Goal: Task Accomplishment & Management: Manage account settings

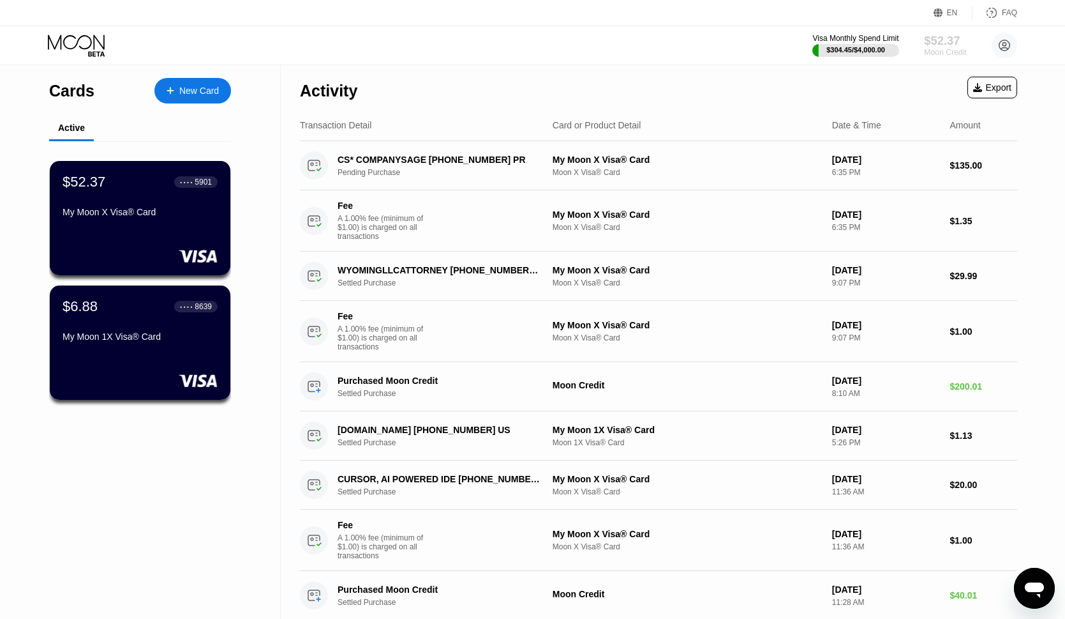
click at [947, 45] on div "$52.37" at bounding box center [945, 40] width 43 height 13
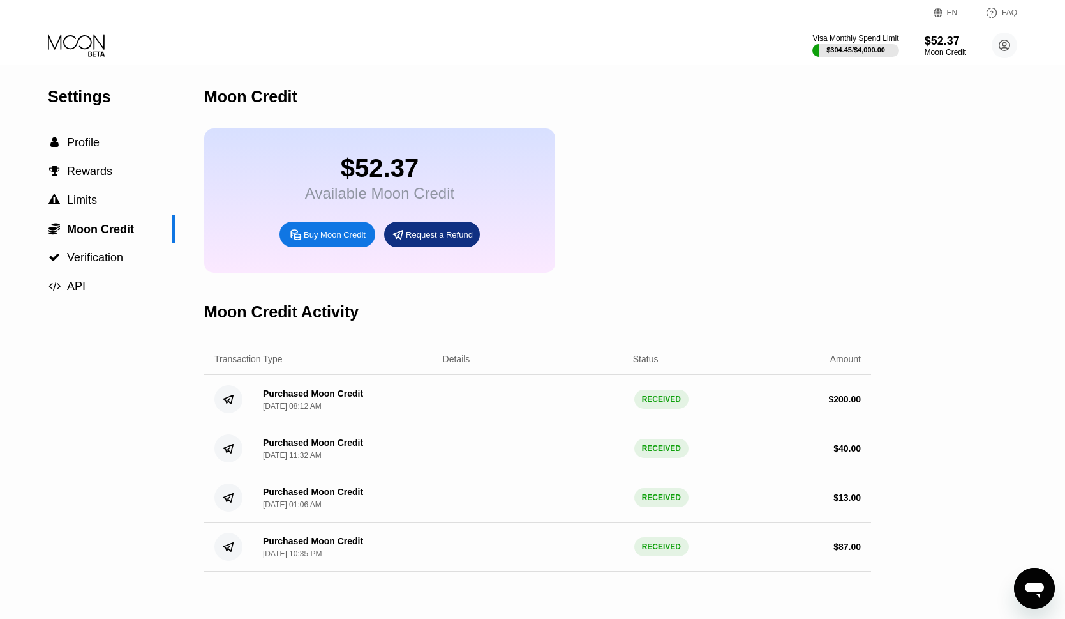
click at [333, 240] on div "Buy Moon Credit" at bounding box center [335, 234] width 62 height 11
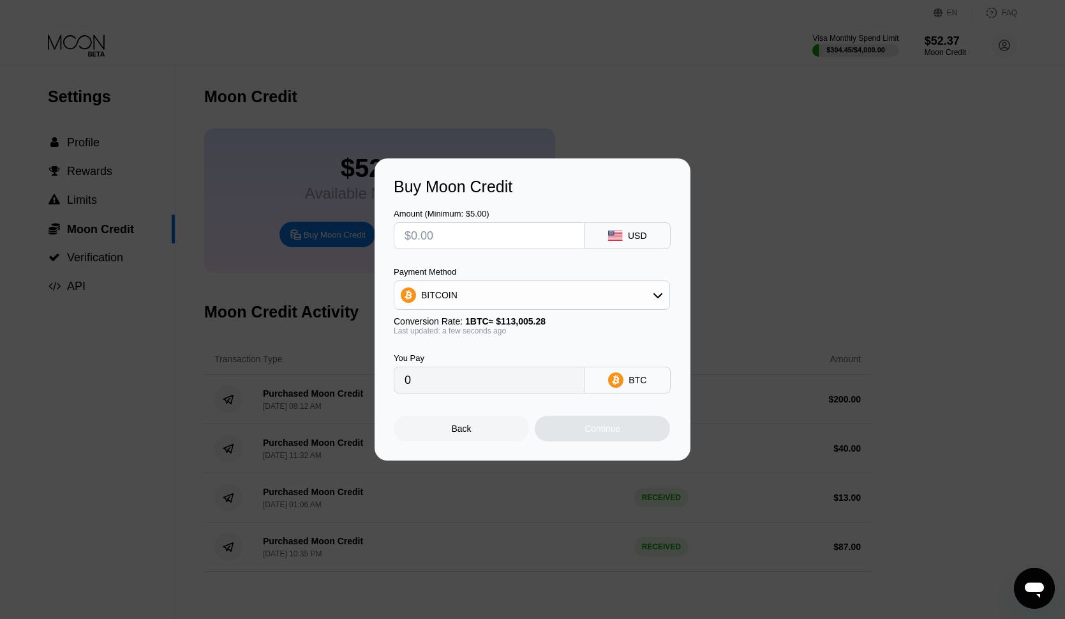
click at [629, 294] on div "BITCOIN" at bounding box center [532, 295] width 275 height 26
click at [460, 433] on div "Back" at bounding box center [462, 428] width 20 height 10
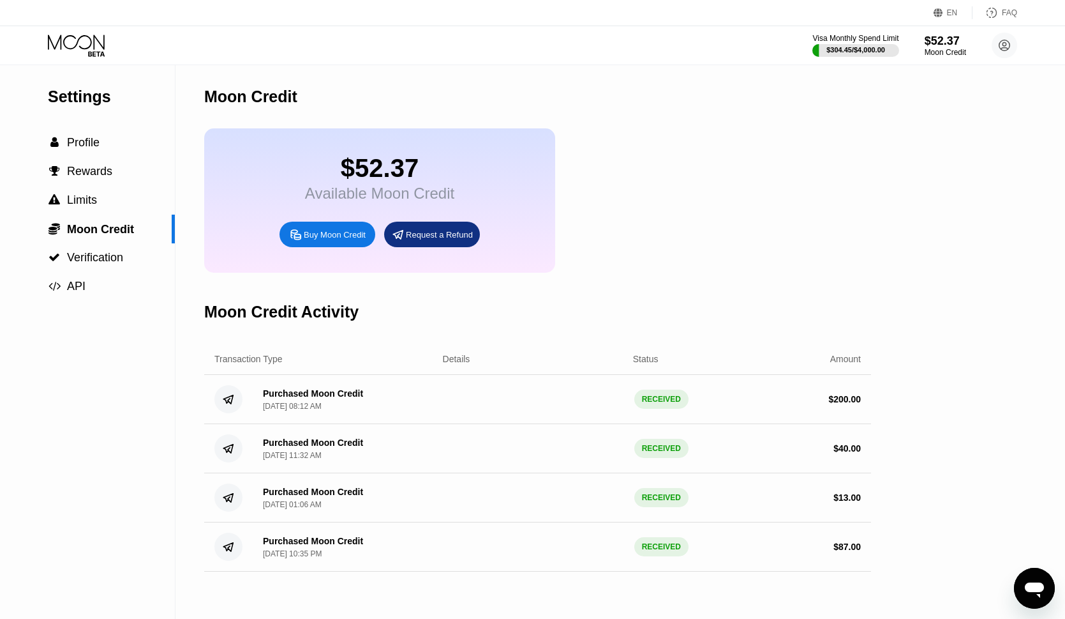
click at [335, 240] on div "Buy Moon Credit" at bounding box center [335, 234] width 62 height 11
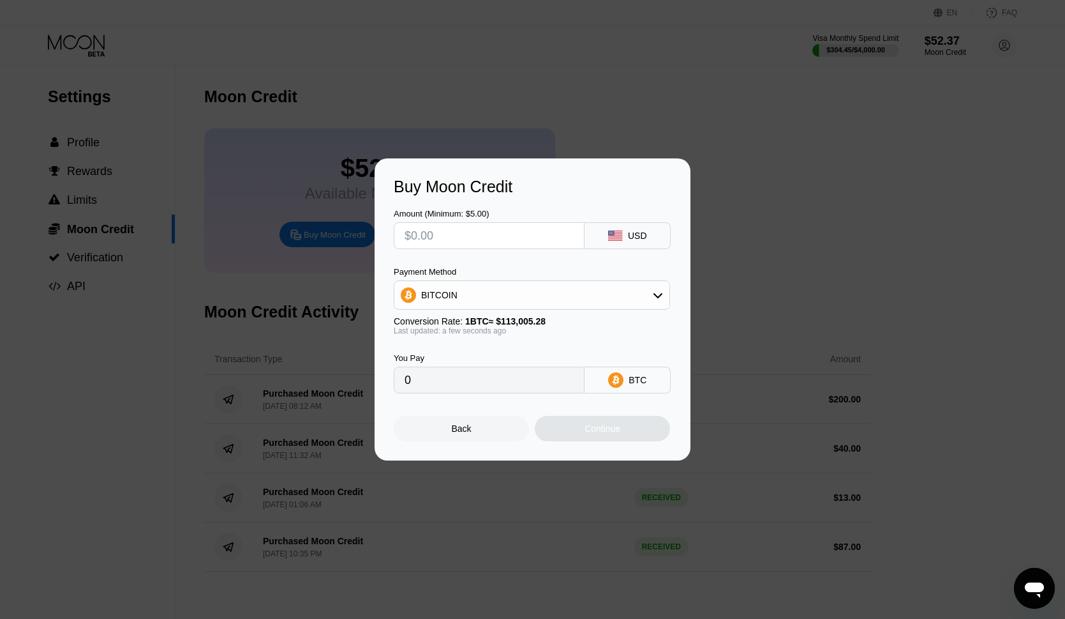
click at [488, 297] on div "BITCOIN" at bounding box center [532, 295] width 275 height 26
click at [580, 191] on div "Buy Moon Credit" at bounding box center [533, 186] width 278 height 19
click at [461, 430] on div "Back" at bounding box center [462, 428] width 20 height 10
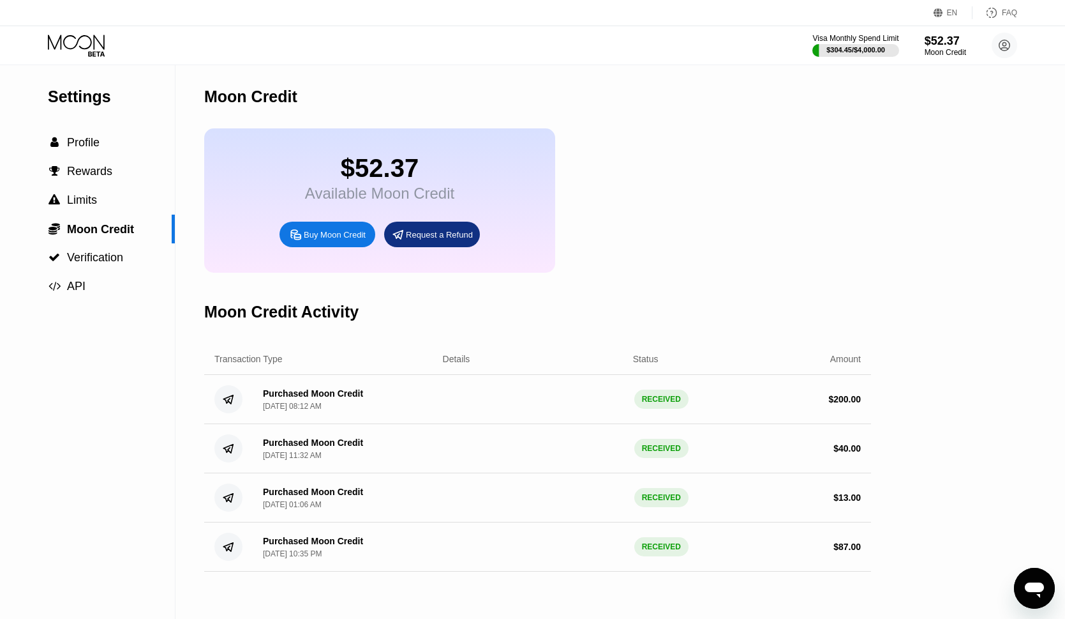
click at [328, 240] on div "Buy Moon Credit" at bounding box center [335, 234] width 62 height 11
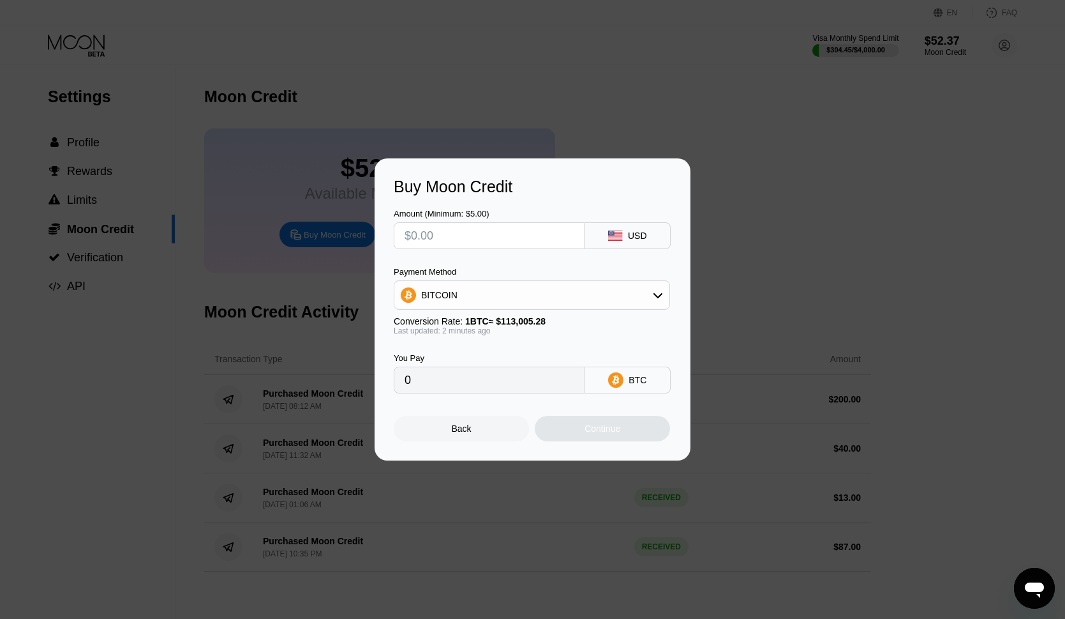
click at [511, 301] on div "BITCOIN" at bounding box center [532, 295] width 275 height 26
click at [457, 433] on div "Back" at bounding box center [462, 428] width 20 height 10
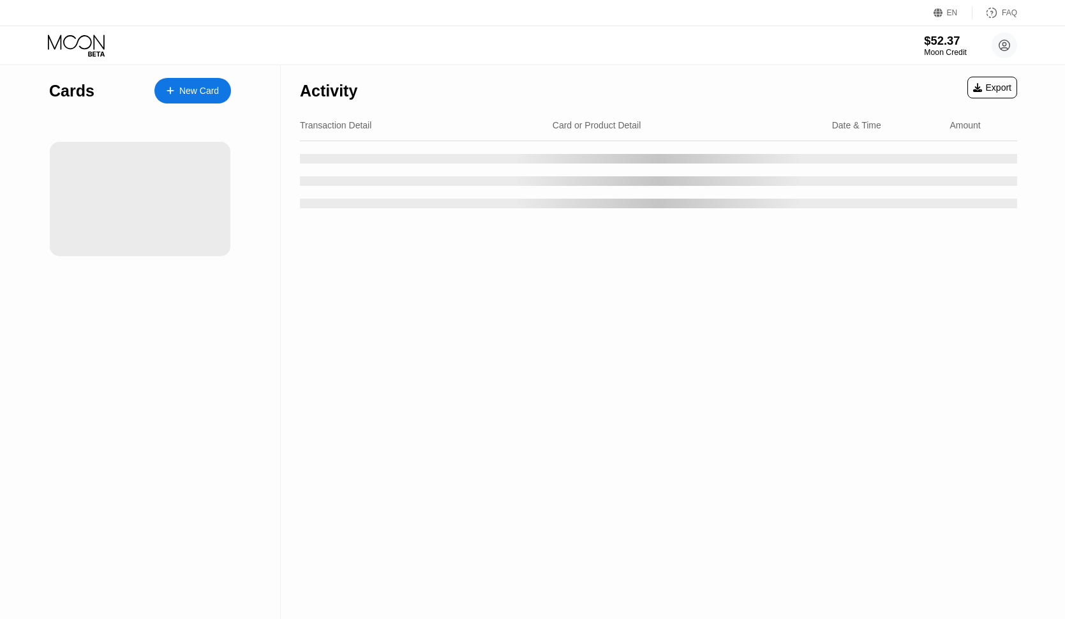
click at [929, 45] on div "$52.37" at bounding box center [945, 40] width 43 height 13
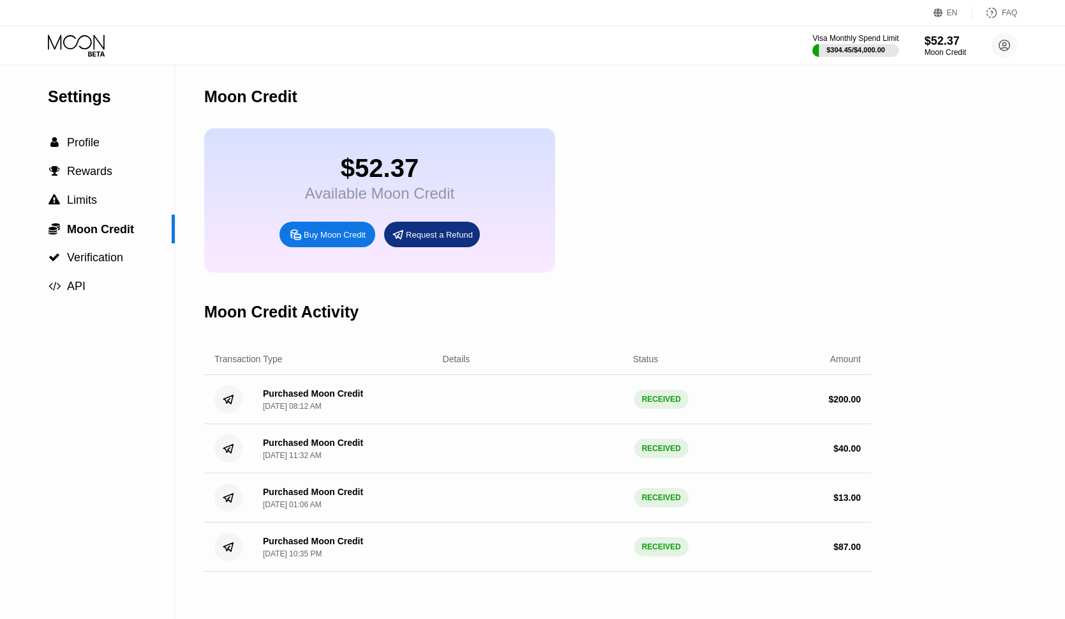
click at [72, 44] on icon at bounding box center [77, 45] width 59 height 22
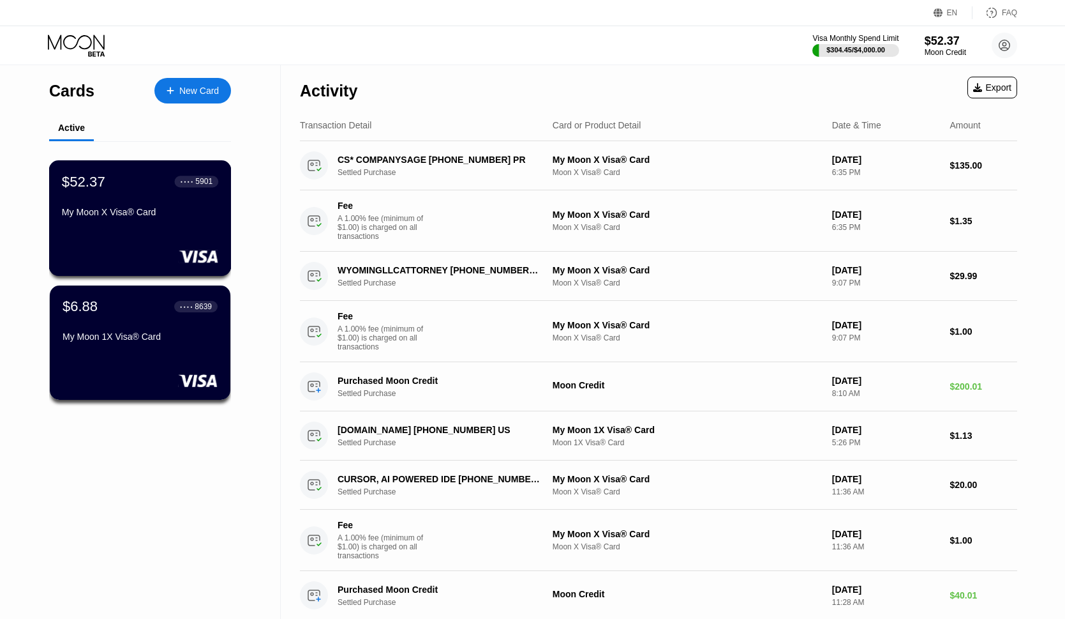
click at [107, 201] on div "$52.37 ● ● ● ● 5901 My Moon X Visa® Card" at bounding box center [140, 197] width 156 height 49
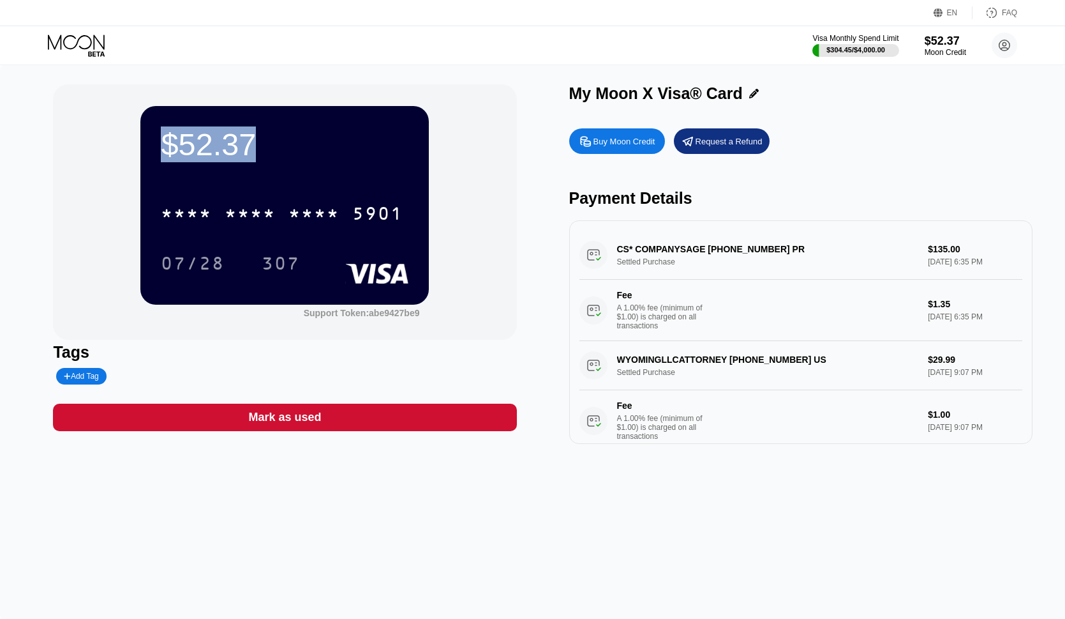
drag, startPoint x: 165, startPoint y: 145, endPoint x: 260, endPoint y: 148, distance: 95.2
click at [260, 148] on div "$52.37" at bounding box center [285, 144] width 248 height 36
click at [203, 149] on div "$52.37" at bounding box center [285, 144] width 248 height 36
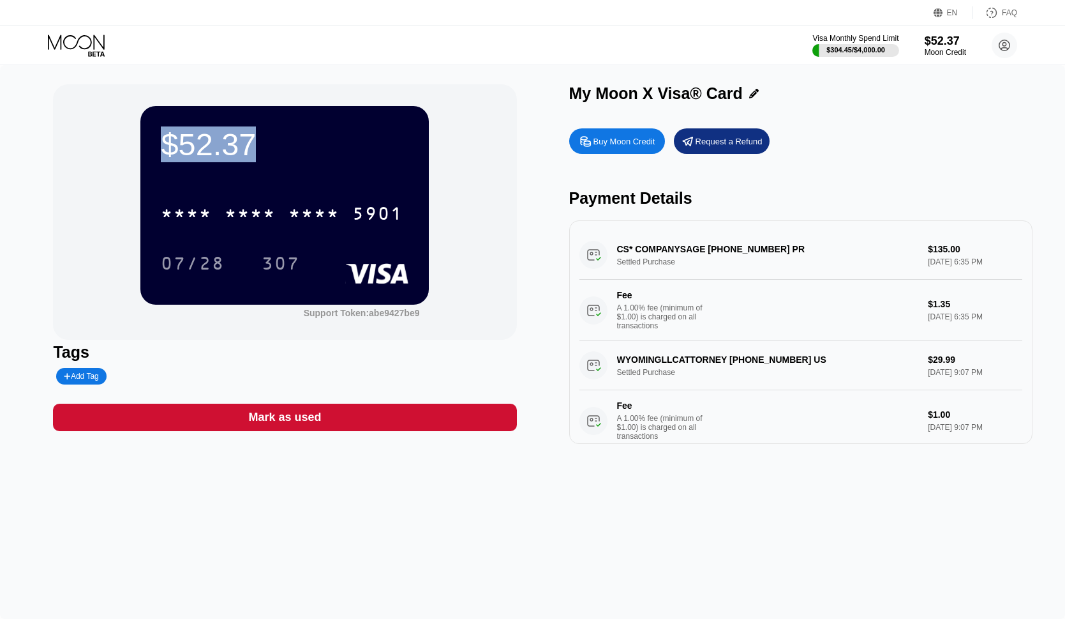
click at [478, 172] on div "$52.37 * * * * * * * * * * * * 5901 07/28 307 Support Token: abe9427be9" at bounding box center [284, 211] width 463 height 255
click at [718, 147] on div "Request a Refund" at bounding box center [729, 141] width 67 height 11
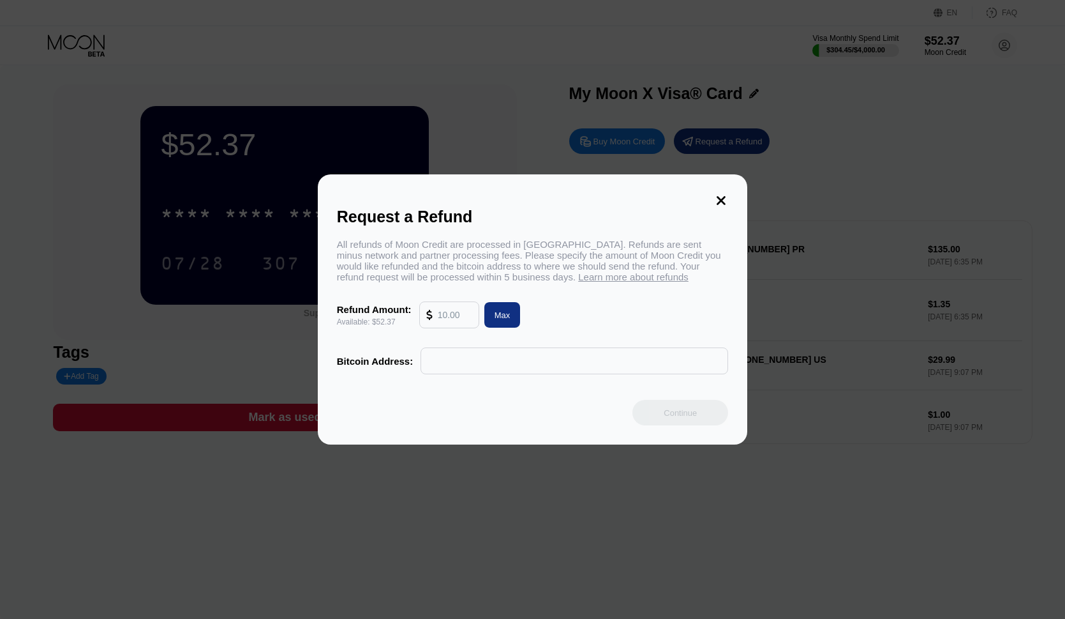
click at [458, 368] on input "text" at bounding box center [575, 361] width 294 height 26
click at [449, 365] on input "text" at bounding box center [575, 361] width 294 height 26
click at [716, 199] on icon at bounding box center [721, 200] width 14 height 14
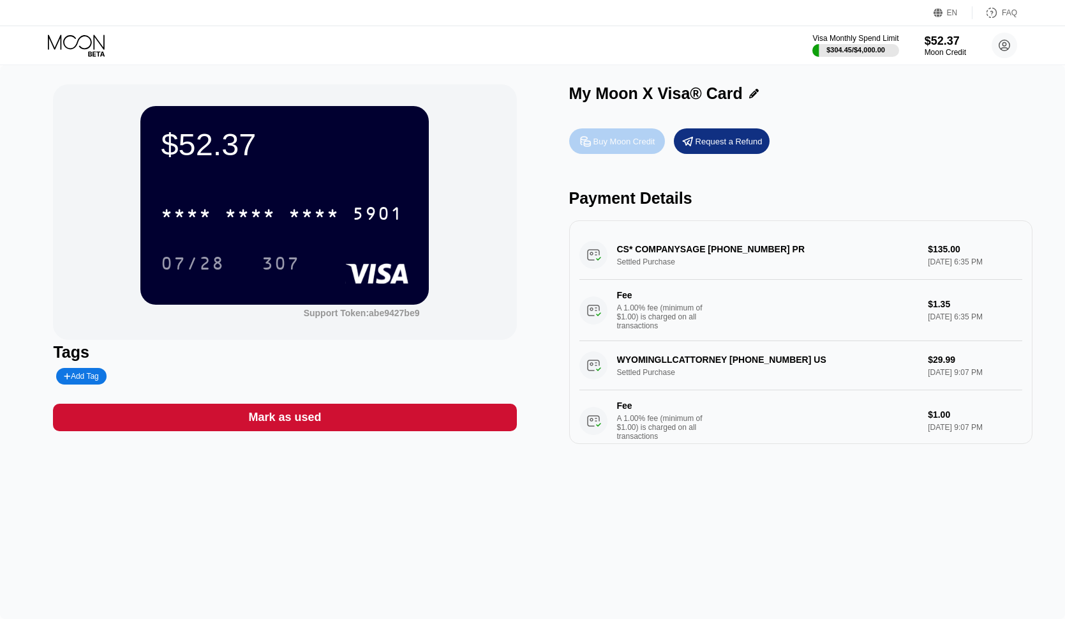
click at [615, 147] on div "Buy Moon Credit" at bounding box center [625, 141] width 62 height 11
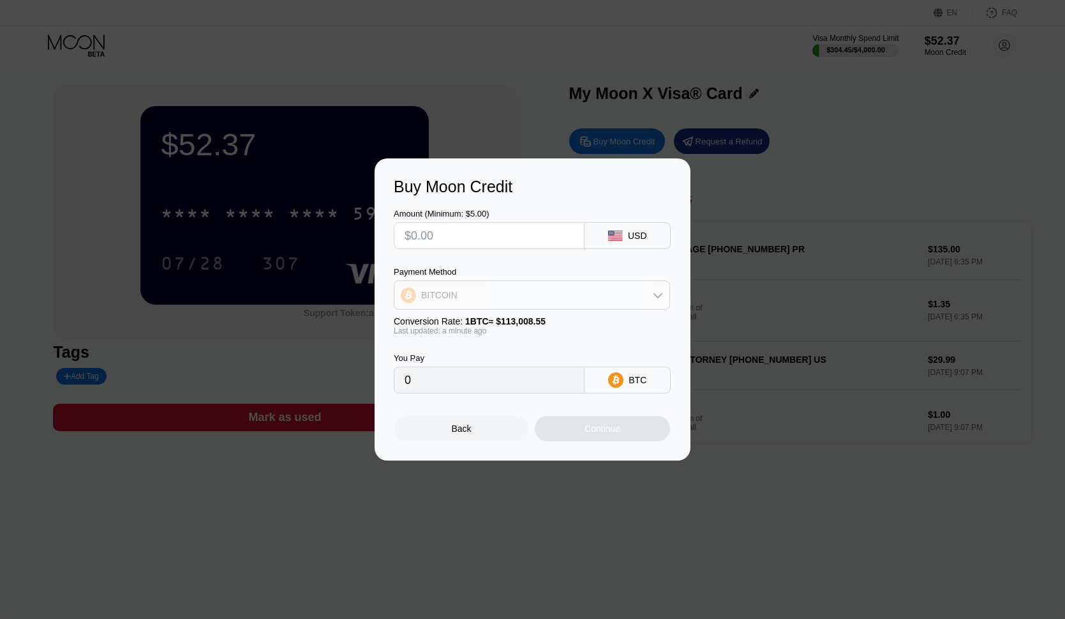
click at [527, 301] on div "BITCOIN" at bounding box center [532, 295] width 275 height 26
click at [399, 259] on div "Amount (Minimum: $5.00) USD Payment Method BITCOIN BITCOIN USDT on TRON Convers…" at bounding box center [533, 294] width 278 height 197
click at [464, 433] on div "Back" at bounding box center [462, 428] width 20 height 10
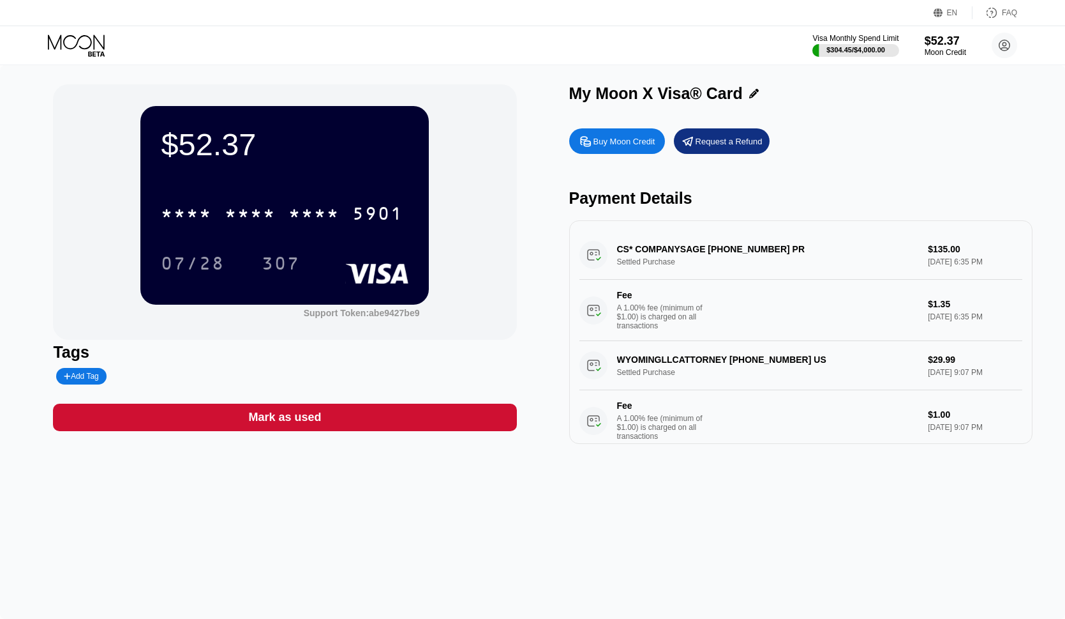
click at [89, 151] on div "$52.37 * * * * * * * * * * * * 5901 07/28 307 Support Token: abe9427be9" at bounding box center [284, 211] width 463 height 255
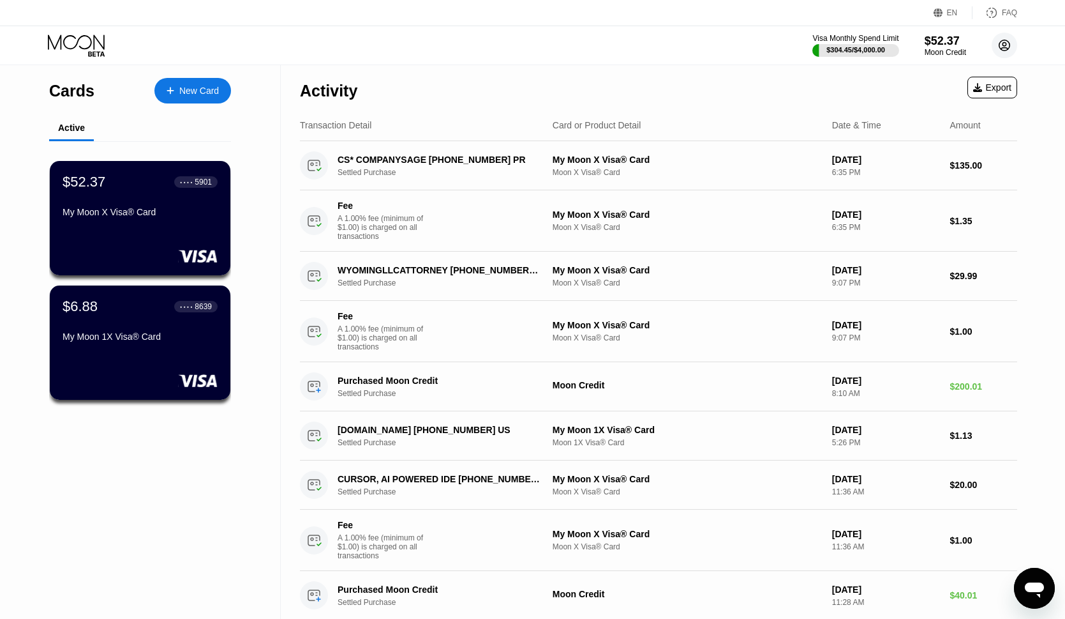
click at [995, 48] on circle at bounding box center [1005, 46] width 26 height 26
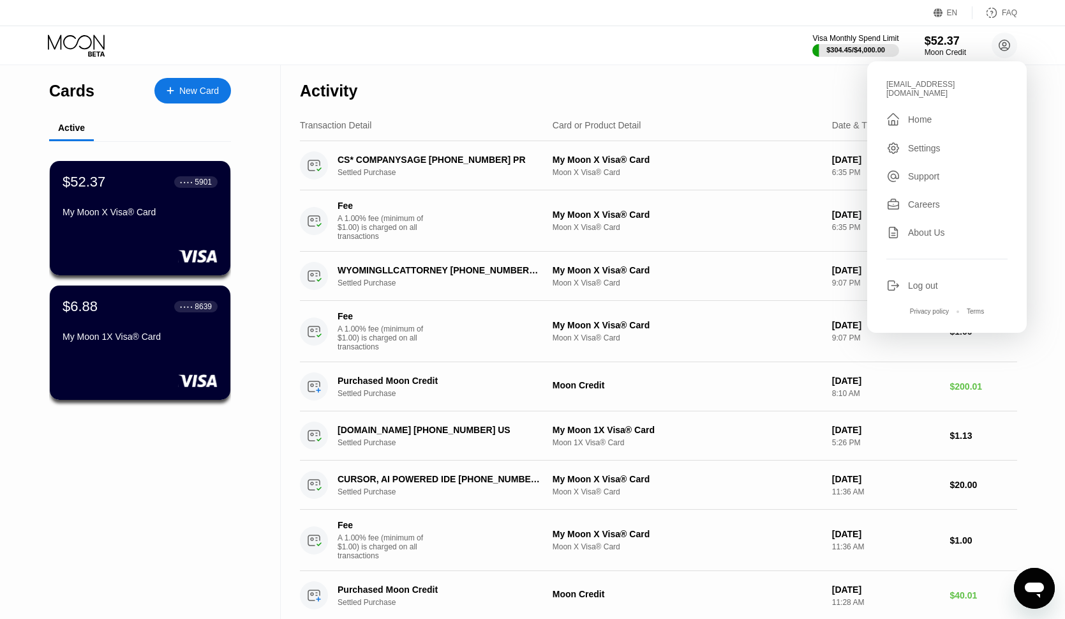
click at [921, 143] on div "Settings" at bounding box center [924, 148] width 33 height 10
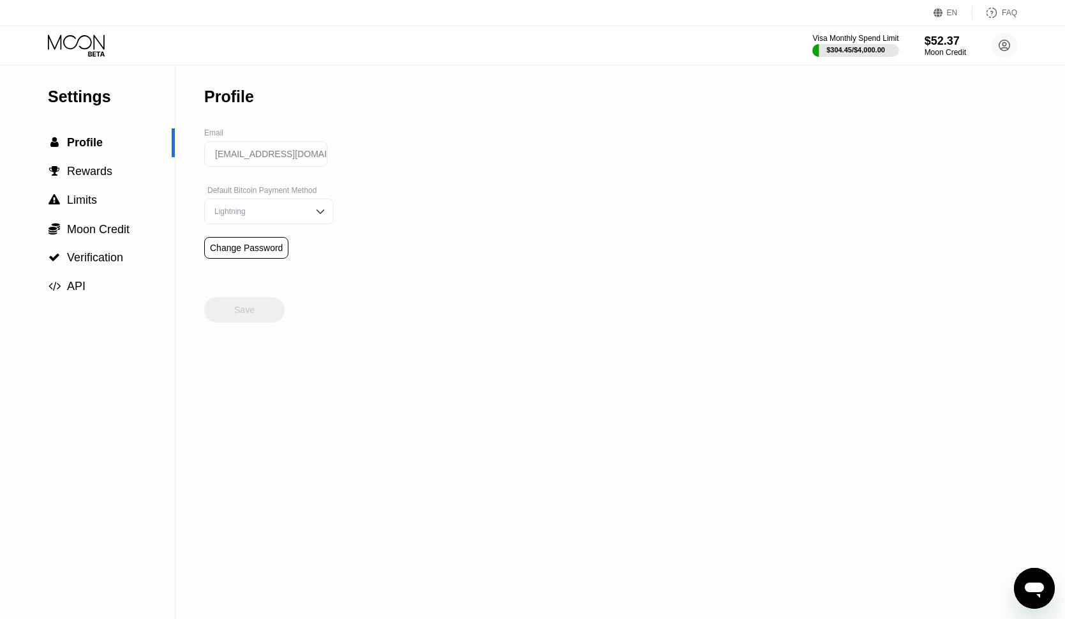
click at [295, 160] on input "[EMAIL_ADDRESS][DOMAIN_NAME]" at bounding box center [265, 154] width 123 height 26
click at [314, 218] on img at bounding box center [320, 211] width 13 height 13
click at [425, 246] on div "Settings  Profile  Rewards  Limits  Moon Credit  Verification  API Profil…" at bounding box center [532, 341] width 1065 height 553
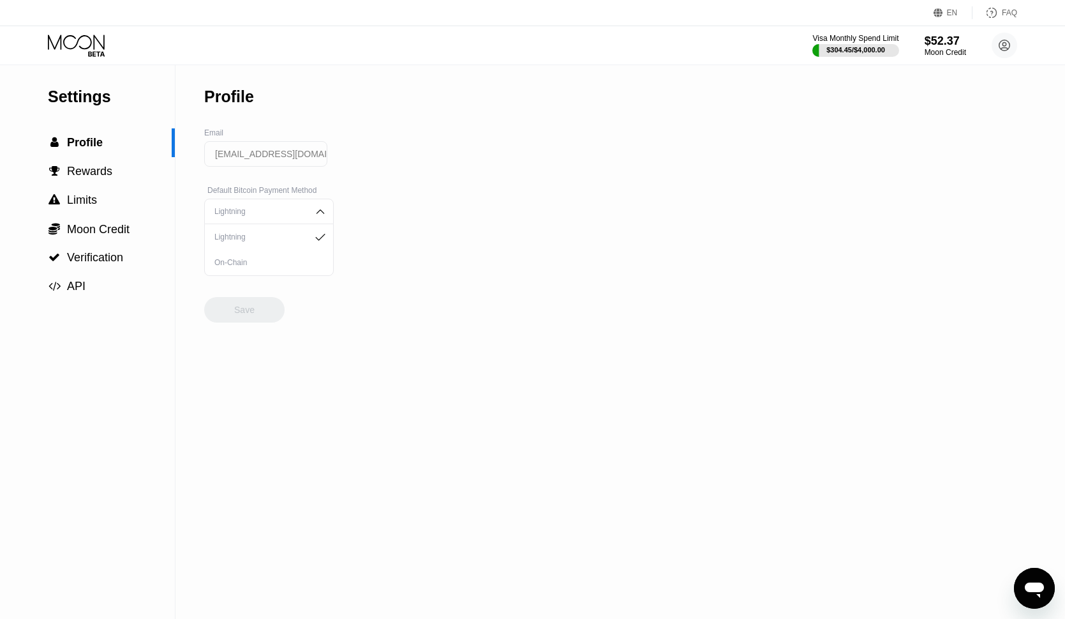
click at [421, 248] on div "Settings  Profile  Rewards  Limits  Moon Credit  Verification  API Profil…" at bounding box center [532, 341] width 1065 height 553
click at [314, 216] on img at bounding box center [320, 211] width 13 height 13
click at [1004, 44] on circle at bounding box center [1005, 46] width 26 height 26
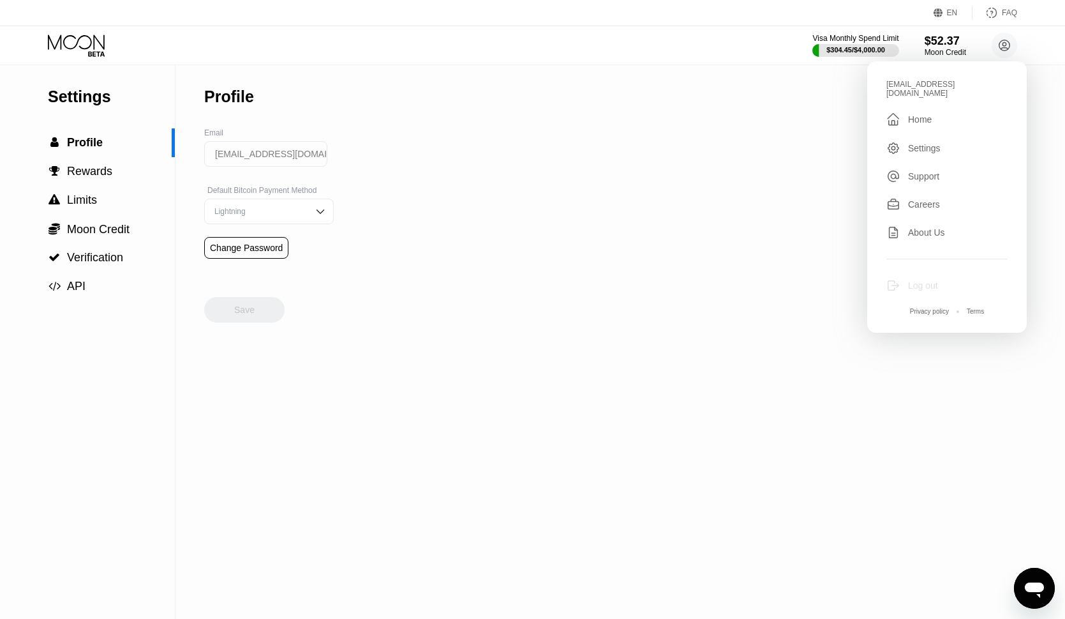
click at [919, 280] on div "Log out" at bounding box center [923, 285] width 30 height 10
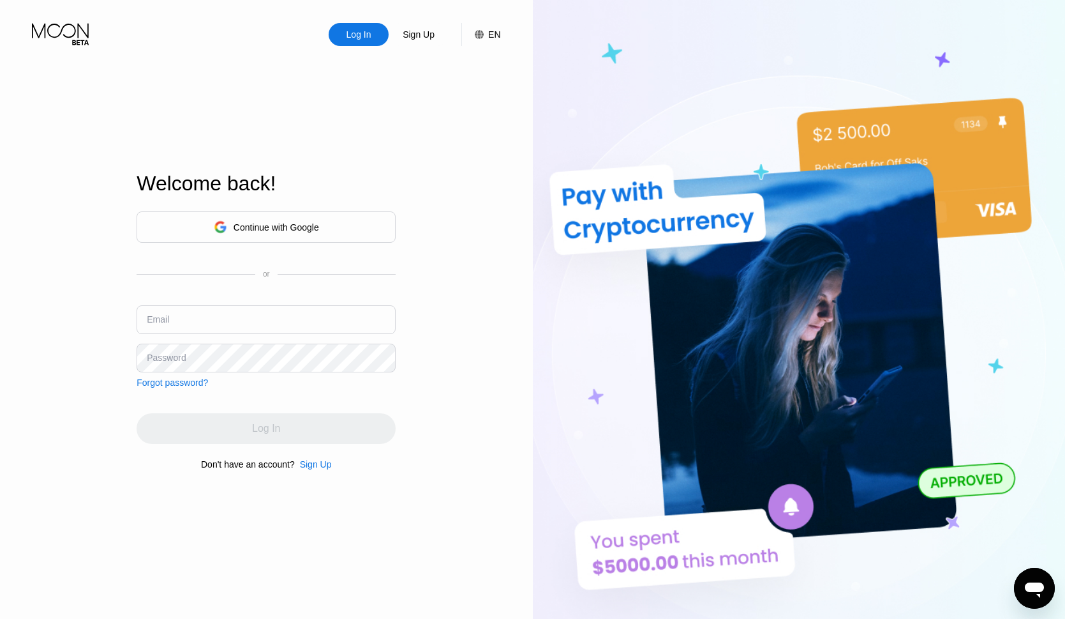
type input "[EMAIL_ADDRESS][DOMAIN_NAME]"
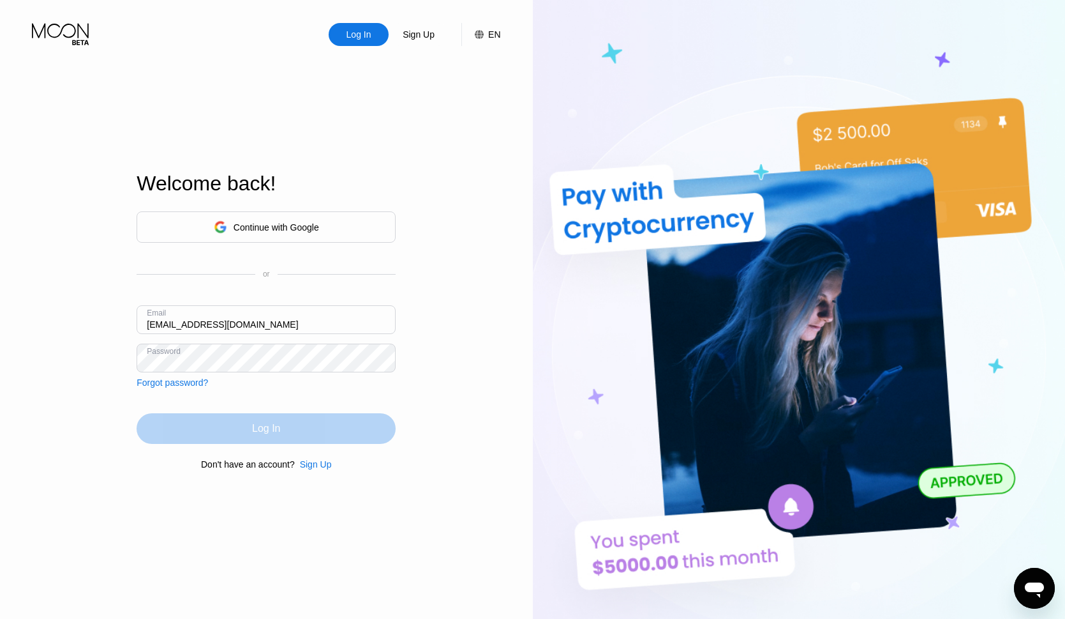
click at [218, 426] on div "Log In" at bounding box center [266, 428] width 259 height 31
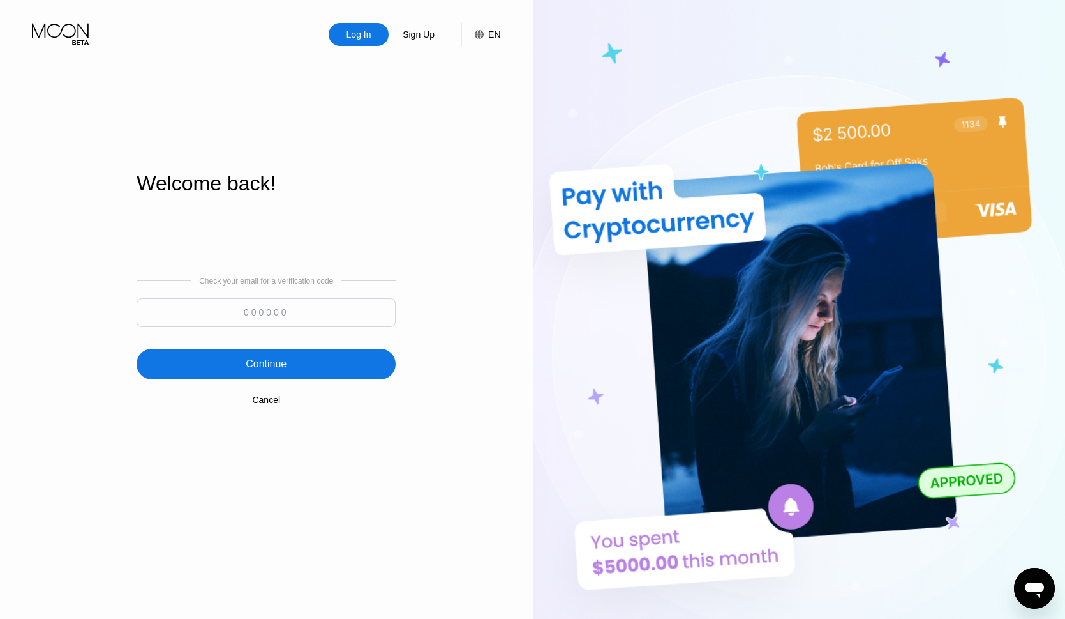
click at [290, 317] on input at bounding box center [266, 312] width 259 height 29
paste input "613480"
type input "613480"
click at [282, 362] on div "Continue" at bounding box center [266, 363] width 41 height 13
